Goal: Task Accomplishment & Management: Manage account settings

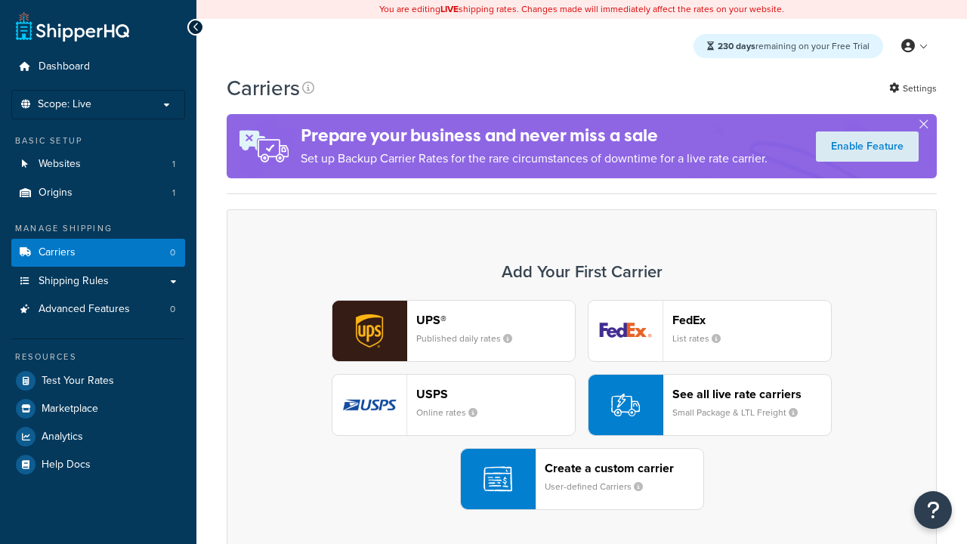
click at [751, 319] on header "FedEx" at bounding box center [751, 320] width 159 height 14
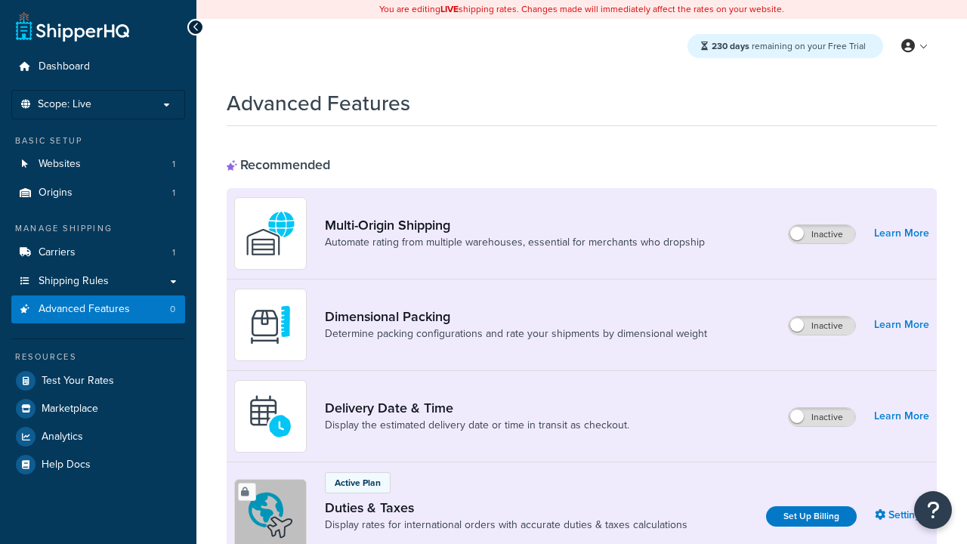
scroll to position [489, 0]
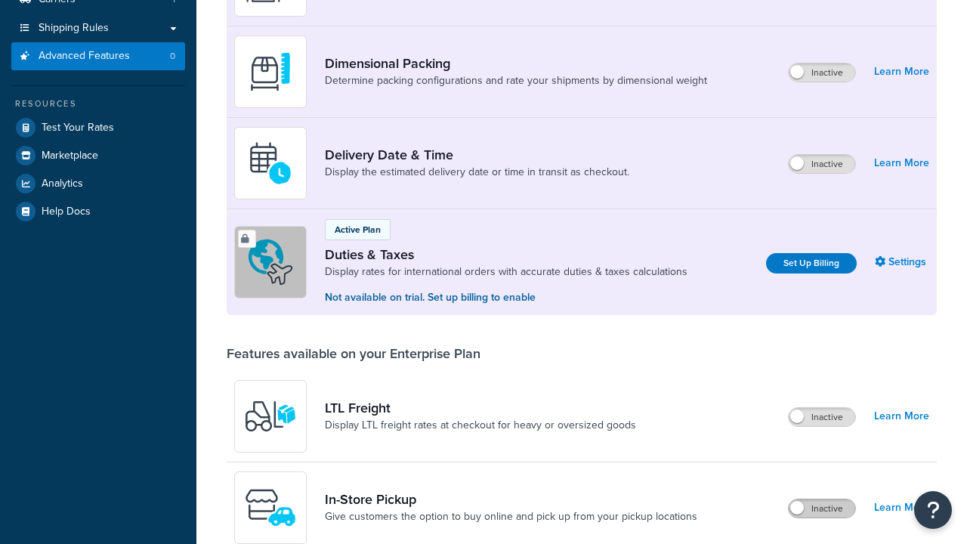
click at [822, 499] on label "Inactive" at bounding box center [821, 508] width 66 height 18
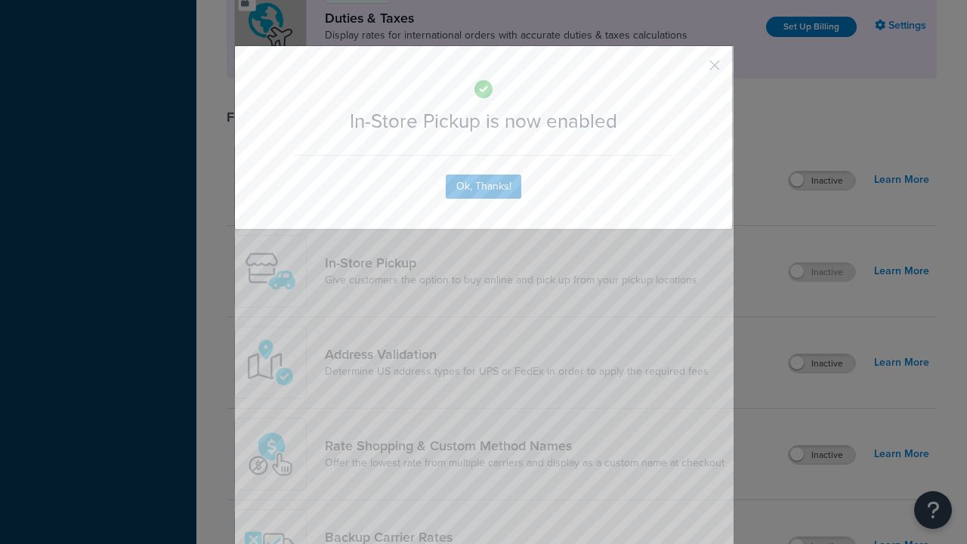
scroll to position [0, 0]
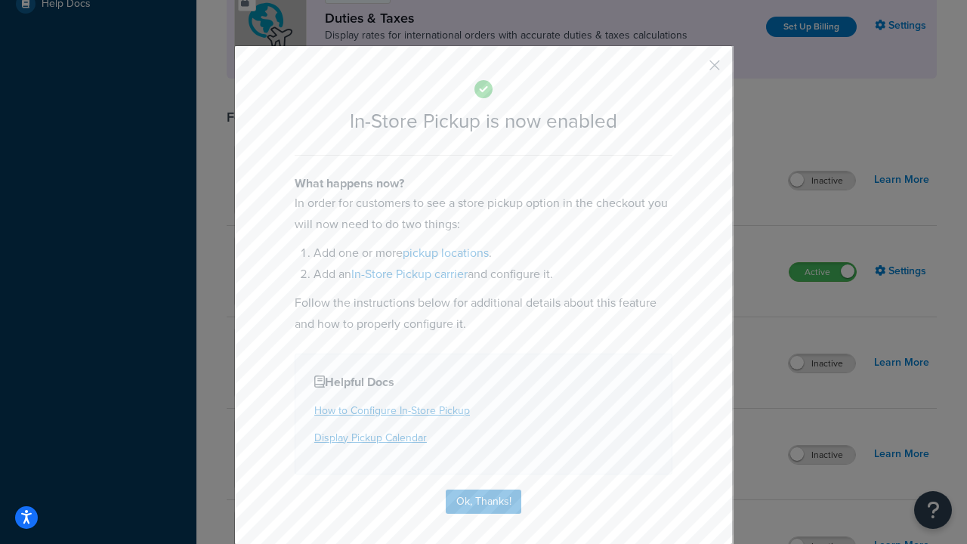
click at [692, 70] on button "button" at bounding box center [692, 71] width 4 height 4
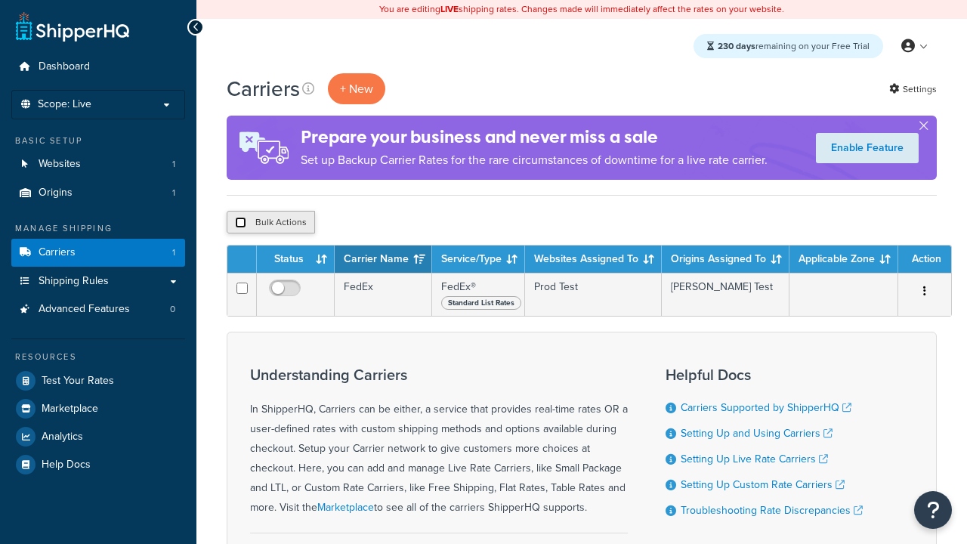
click at [240, 223] on input "checkbox" at bounding box center [240, 222] width 11 height 11
checkbox input "true"
click at [0, 0] on button "Delete" at bounding box center [0, 0] width 0 height 0
